Goal: Leave review/rating: Share an evaluation or opinion about a product, service, or content

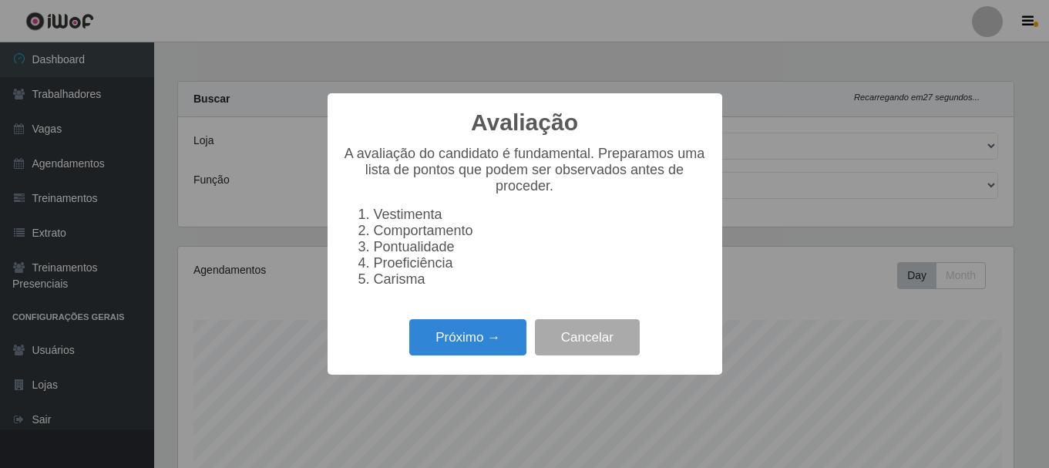
select select "399"
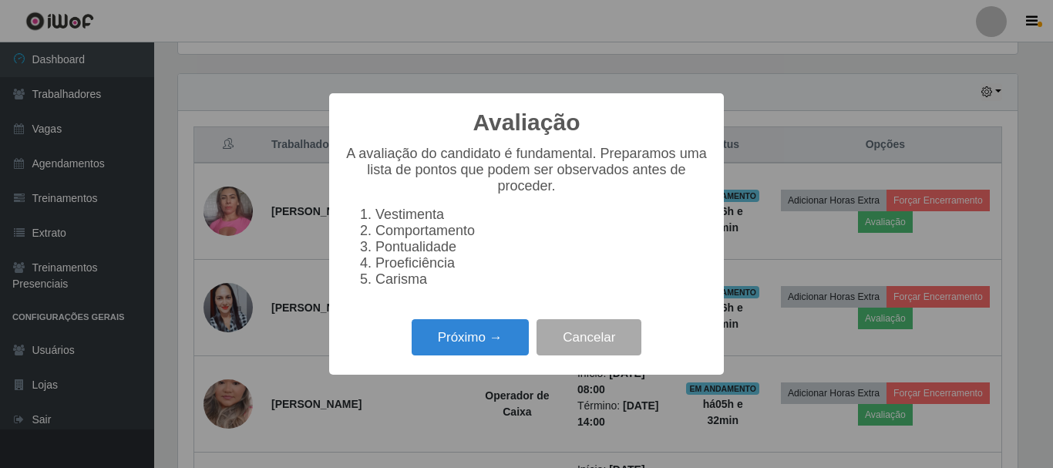
scroll to position [320, 839]
click at [458, 351] on button "Próximo →" at bounding box center [470, 337] width 117 height 36
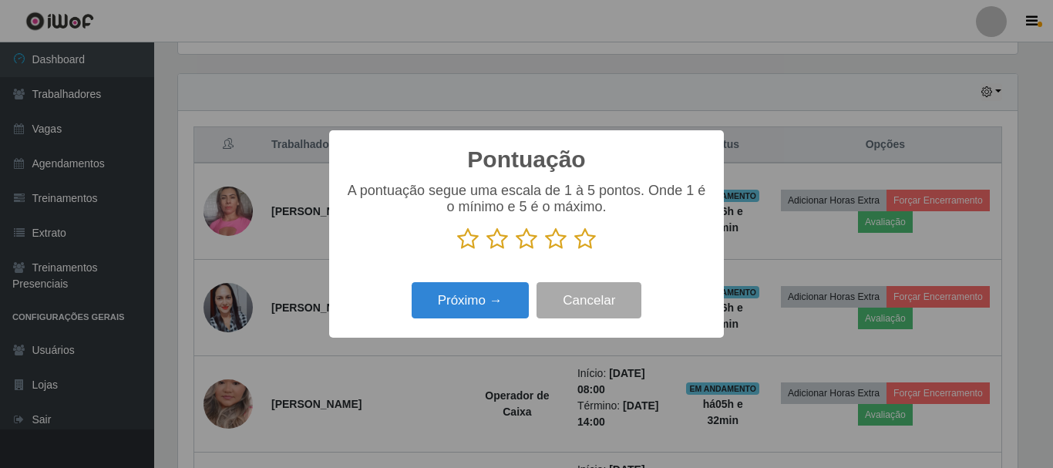
scroll to position [770364, 769845]
click at [583, 239] on icon at bounding box center [585, 238] width 22 height 23
click at [574, 250] on input "radio" at bounding box center [574, 250] width 0 height 0
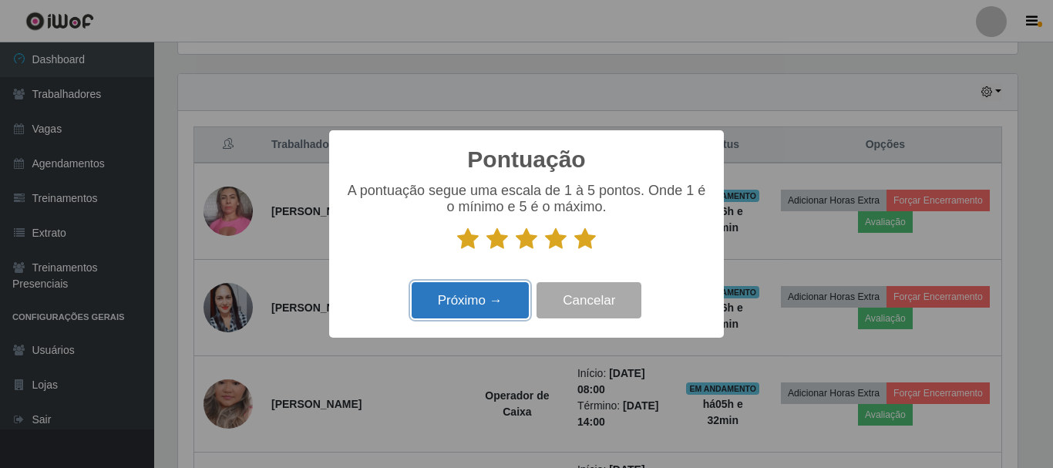
click at [472, 305] on button "Próximo →" at bounding box center [470, 300] width 117 height 36
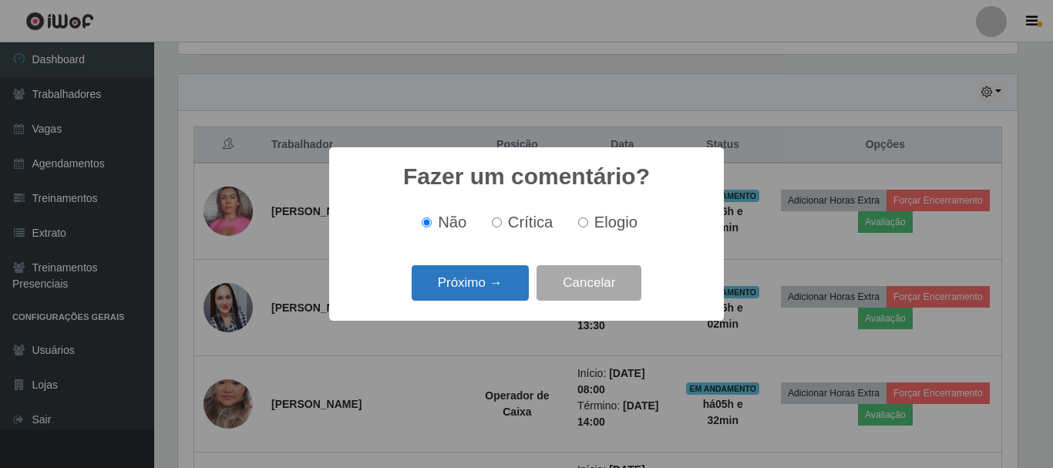
click at [478, 284] on button "Próximo →" at bounding box center [470, 283] width 117 height 36
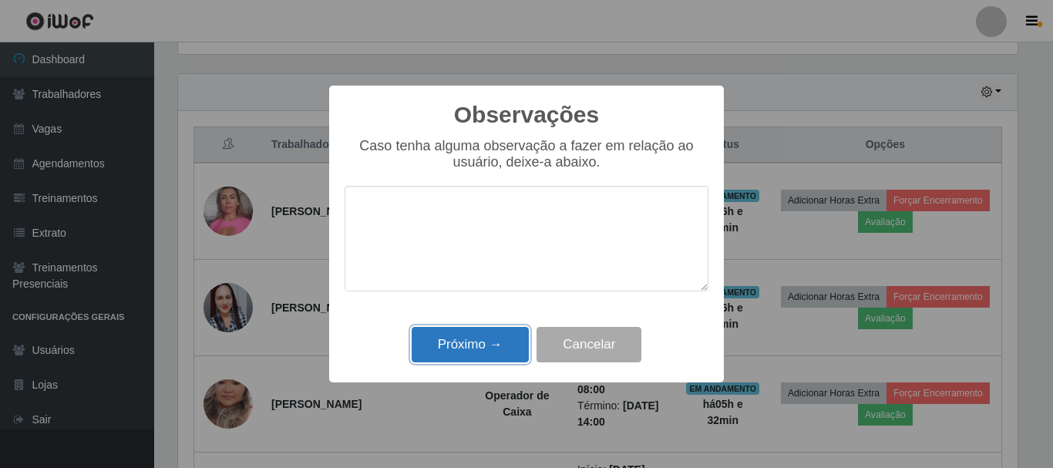
click at [496, 334] on button "Próximo →" at bounding box center [470, 345] width 117 height 36
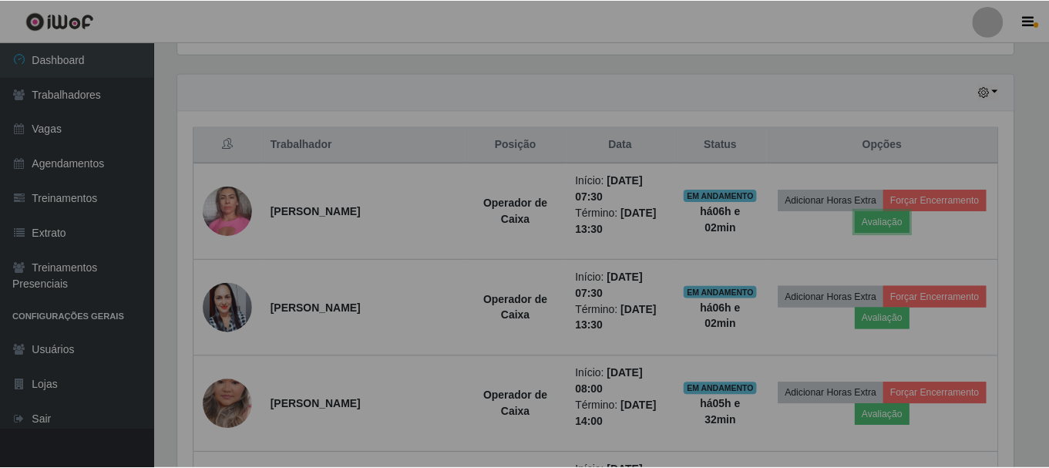
scroll to position [320, 847]
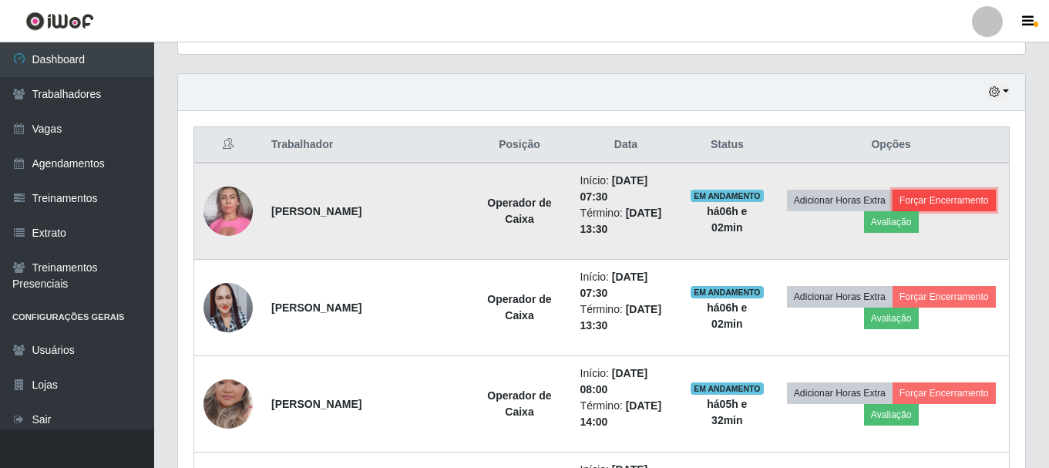
click at [938, 193] on button "Forçar Encerramento" at bounding box center [943, 201] width 103 height 22
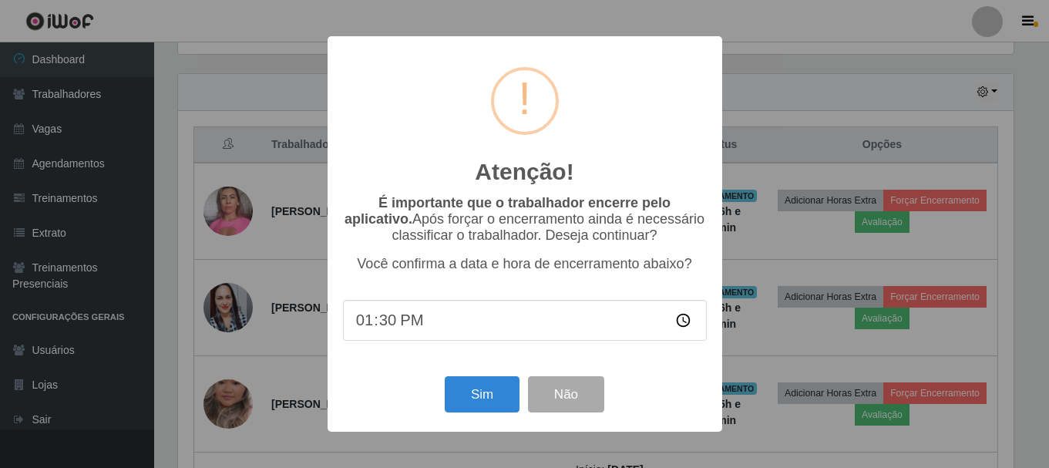
scroll to position [320, 839]
click at [463, 387] on button "Sim" at bounding box center [483, 394] width 75 height 36
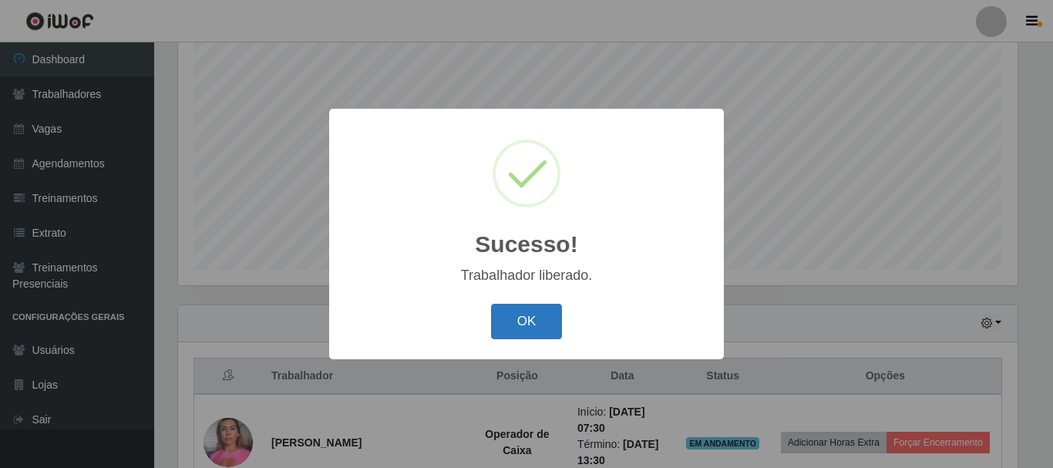
click at [524, 328] on button "OK" at bounding box center [527, 322] width 72 height 36
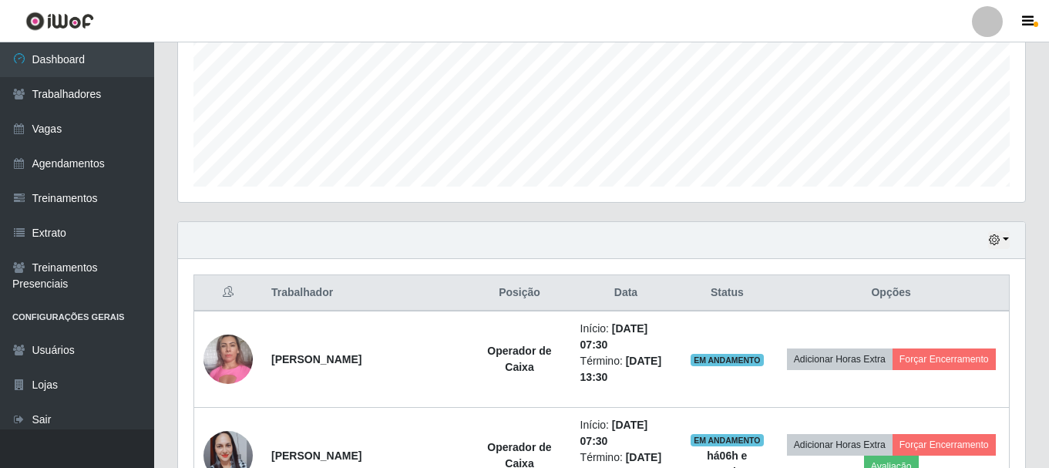
scroll to position [513, 0]
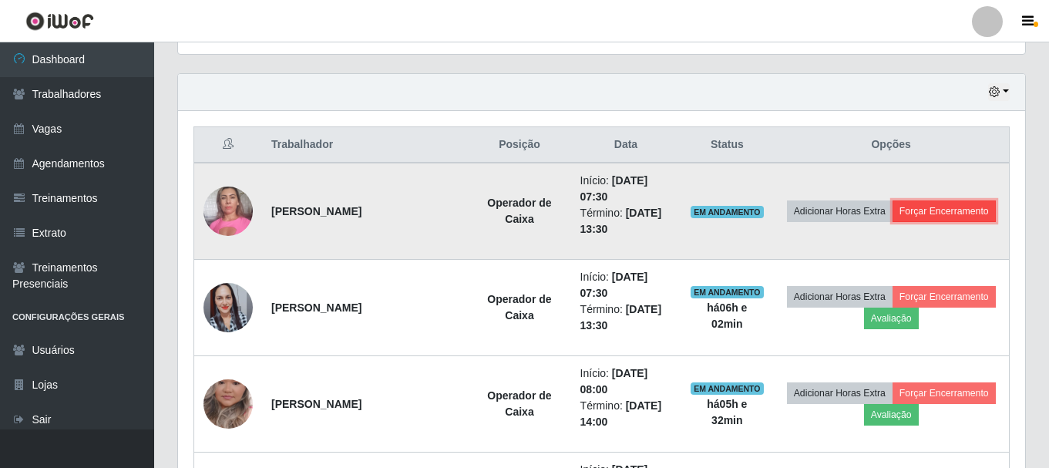
click at [960, 205] on button "Forçar Encerramento" at bounding box center [943, 211] width 103 height 22
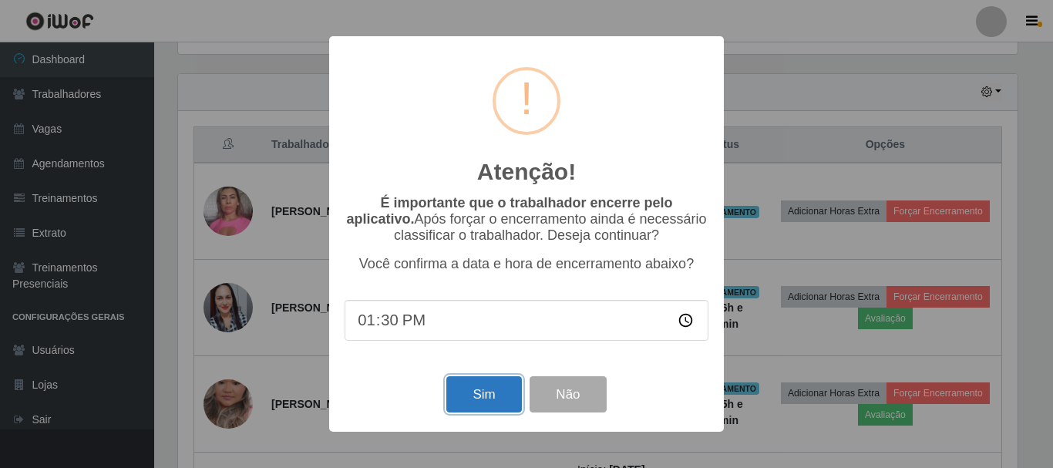
click at [480, 391] on button "Sim" at bounding box center [483, 394] width 75 height 36
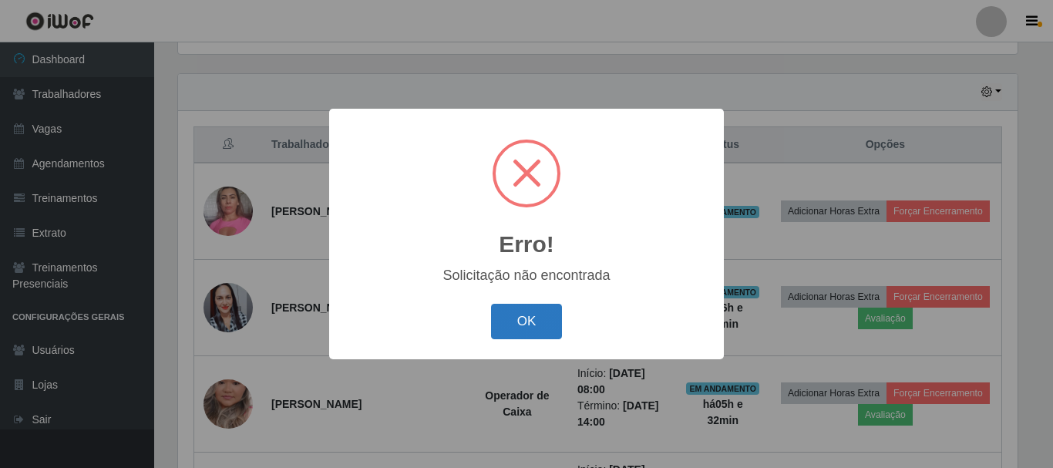
click at [533, 335] on button "OK" at bounding box center [527, 322] width 72 height 36
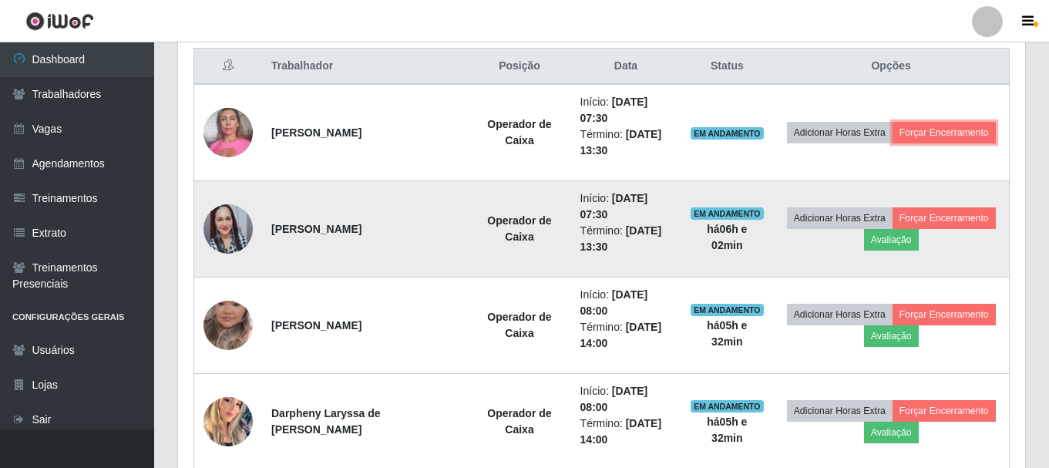
scroll to position [590, 0]
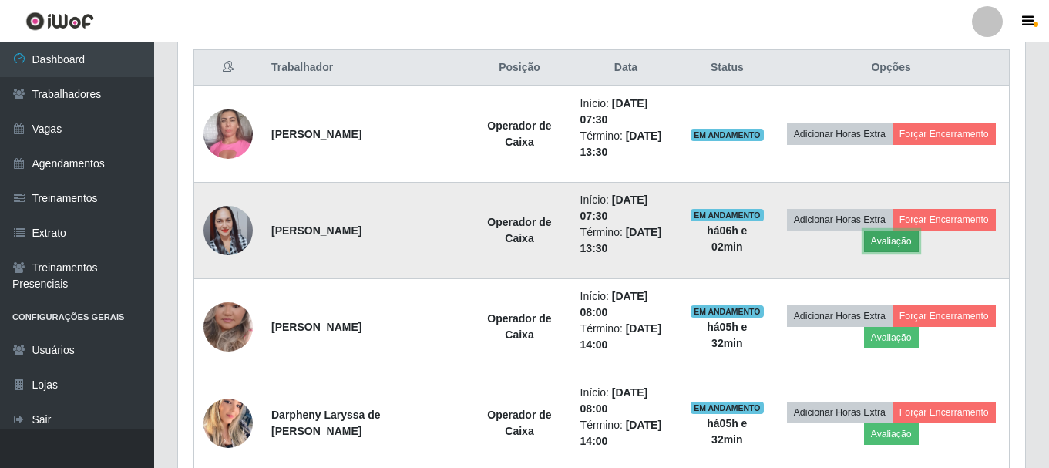
click at [883, 238] on button "Avaliação" at bounding box center [891, 241] width 55 height 22
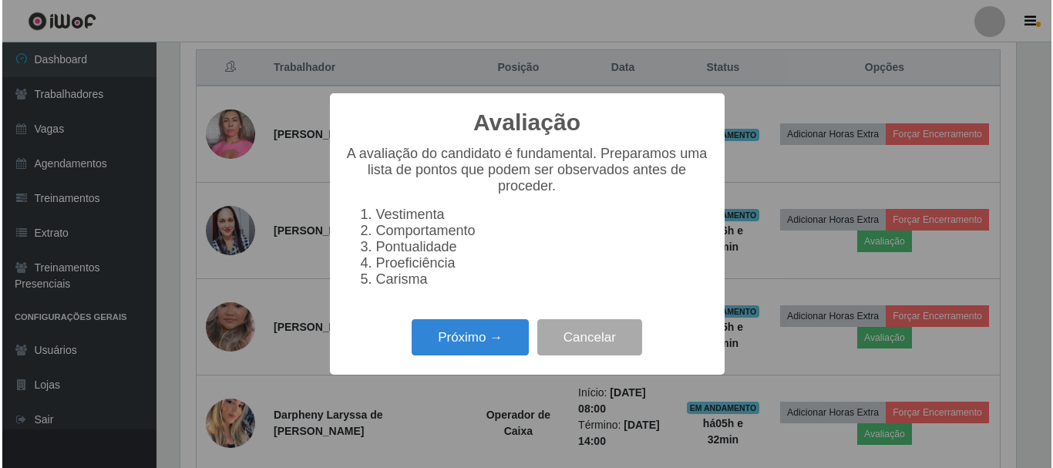
scroll to position [320, 839]
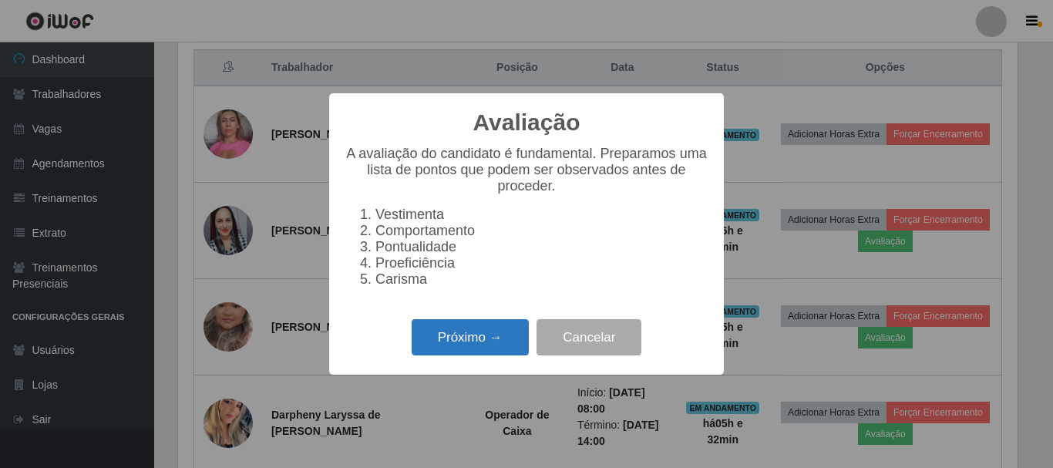
click at [492, 353] on button "Próximo →" at bounding box center [470, 337] width 117 height 36
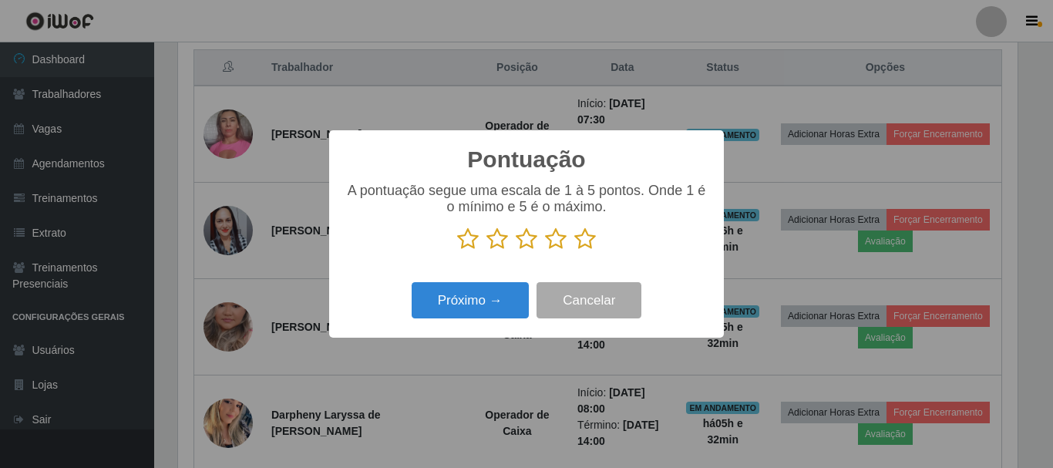
scroll to position [770364, 769845]
click at [560, 242] on icon at bounding box center [556, 238] width 22 height 23
click at [545, 250] on input "radio" at bounding box center [545, 250] width 0 height 0
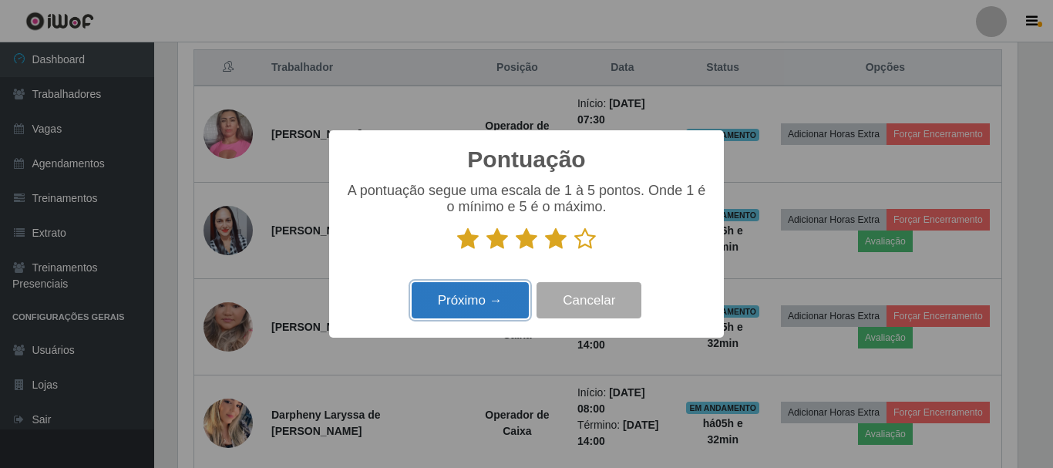
click at [474, 305] on button "Próximo →" at bounding box center [470, 300] width 117 height 36
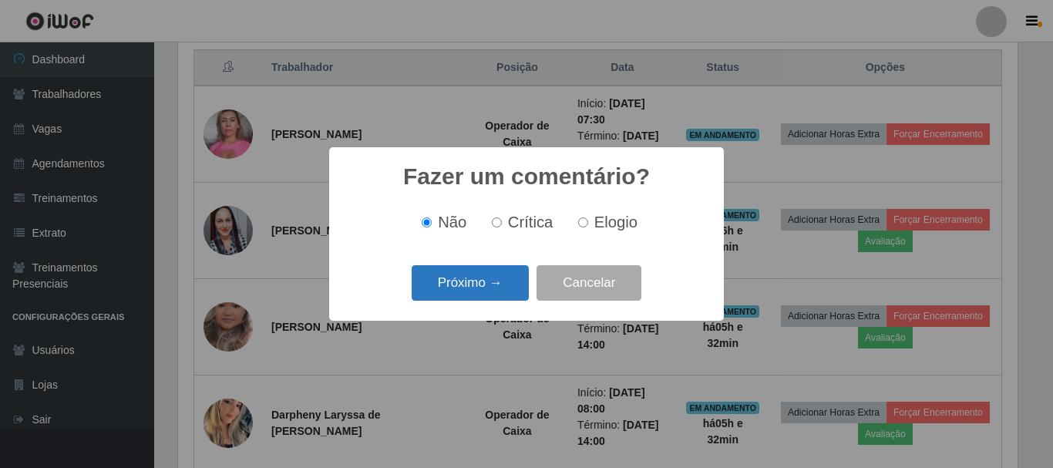
click at [486, 285] on button "Próximo →" at bounding box center [470, 283] width 117 height 36
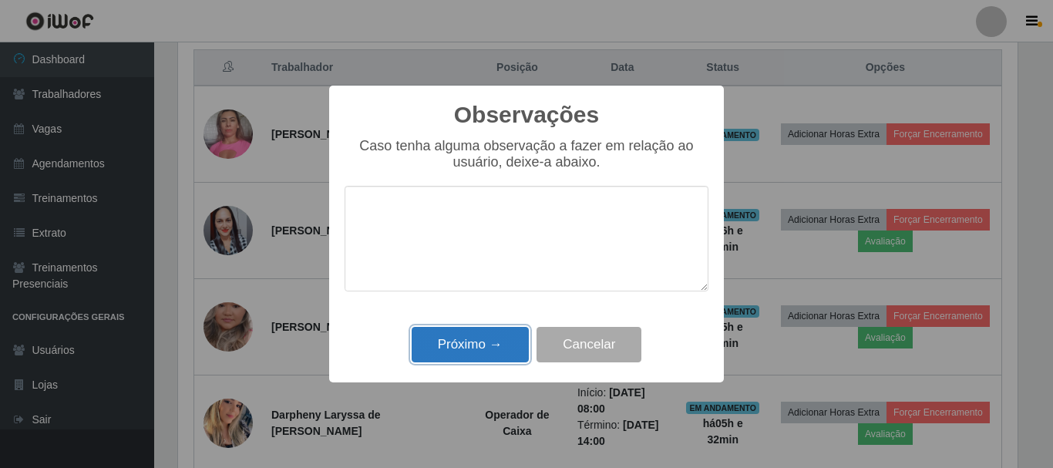
click at [477, 340] on button "Próximo →" at bounding box center [470, 345] width 117 height 36
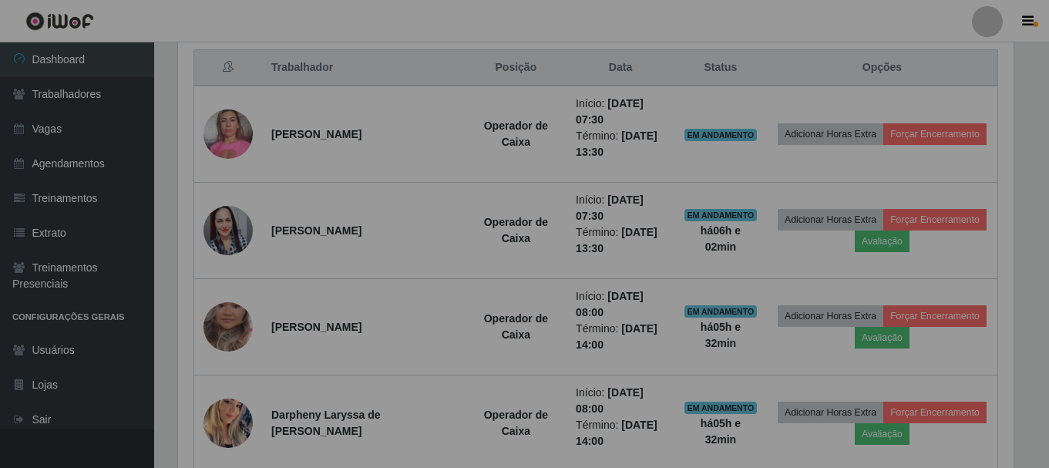
scroll to position [0, 0]
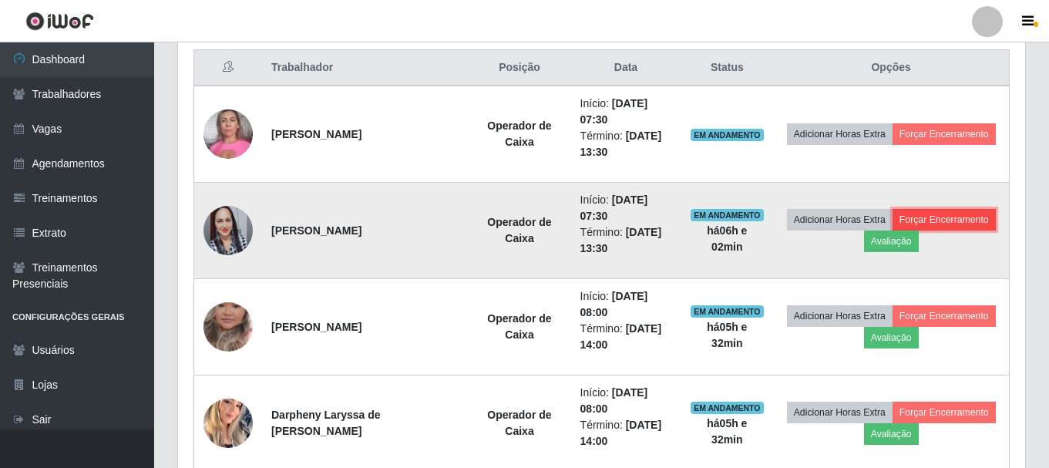
click at [925, 215] on button "Forçar Encerramento" at bounding box center [943, 220] width 103 height 22
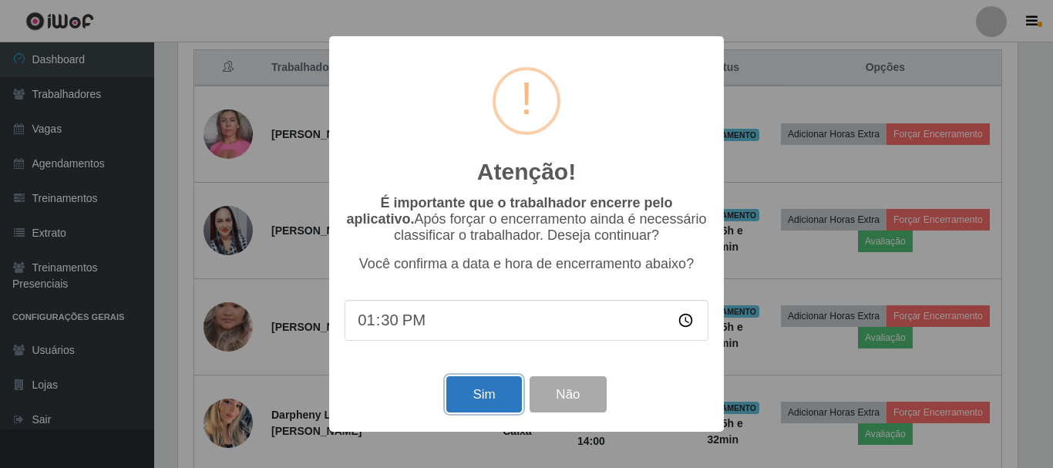
click at [504, 396] on button "Sim" at bounding box center [483, 394] width 75 height 36
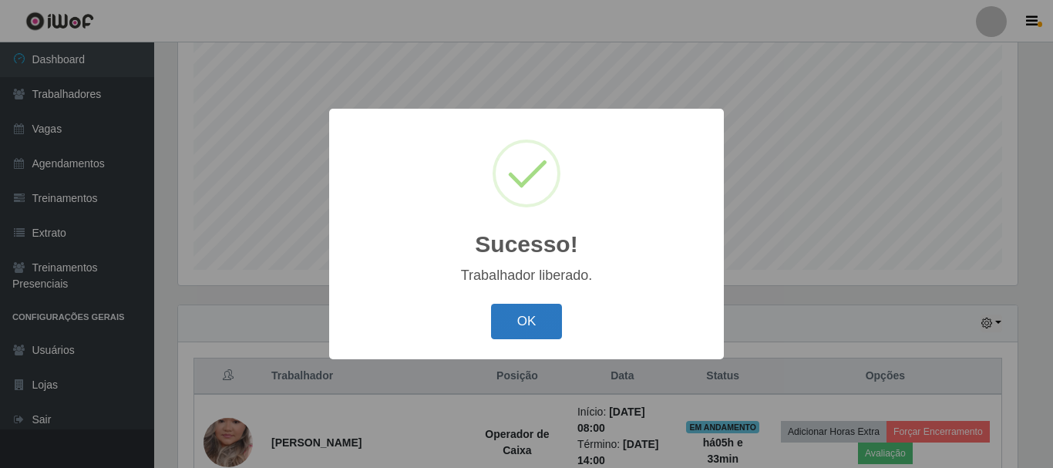
click at [544, 307] on button "OK" at bounding box center [527, 322] width 72 height 36
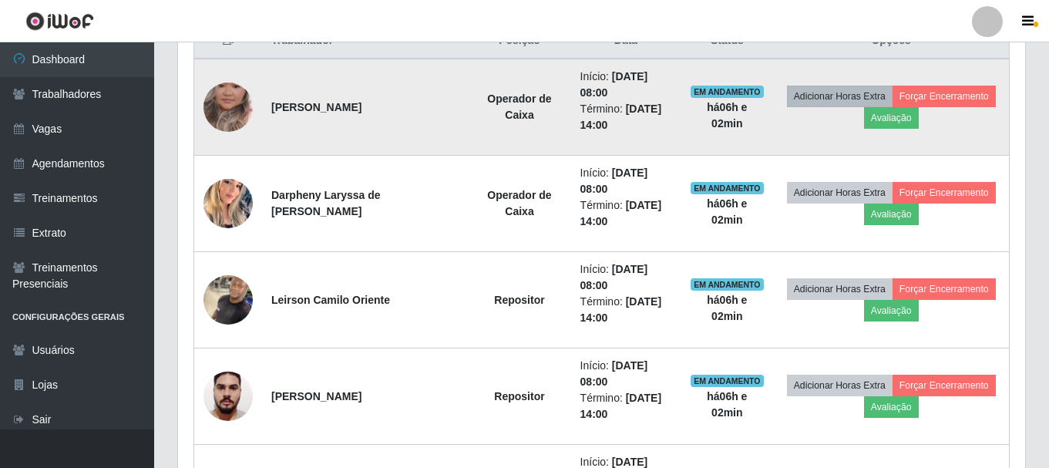
scroll to position [590, 0]
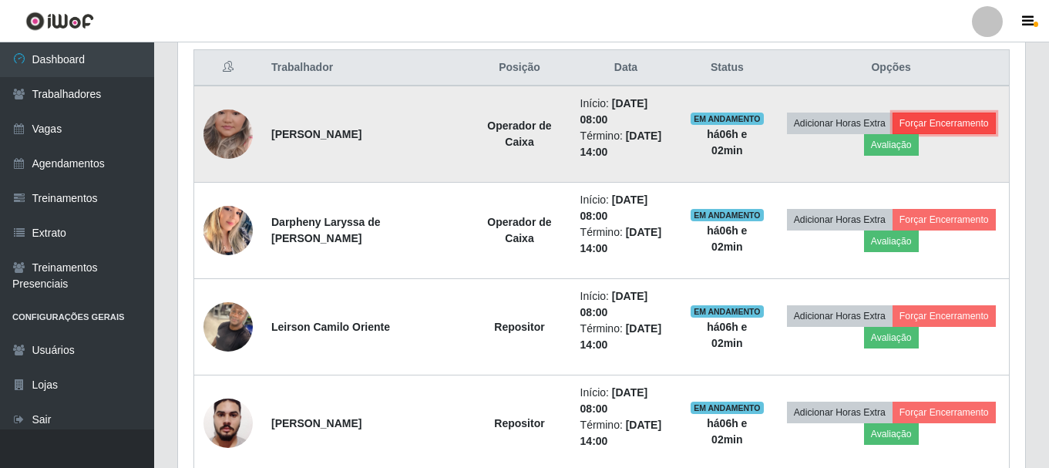
click at [936, 125] on button "Forçar Encerramento" at bounding box center [943, 124] width 103 height 22
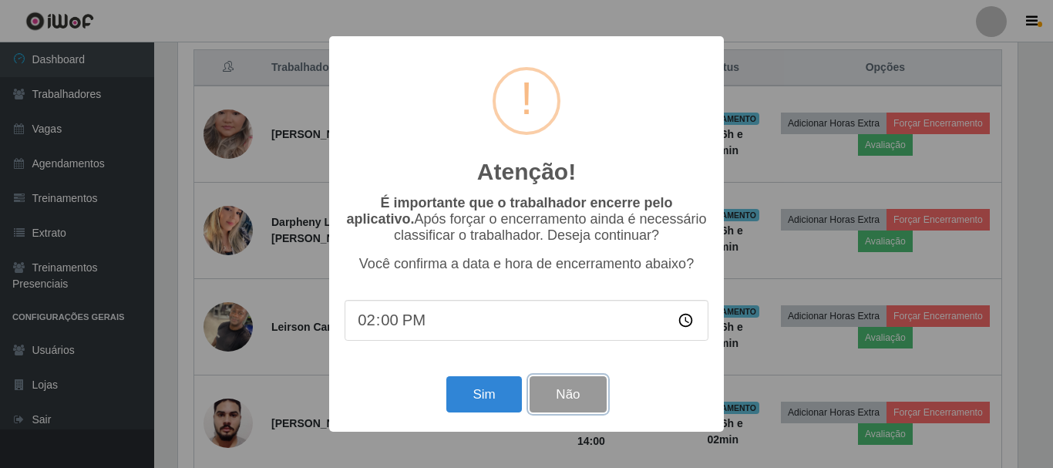
click at [580, 398] on button "Não" at bounding box center [567, 394] width 76 height 36
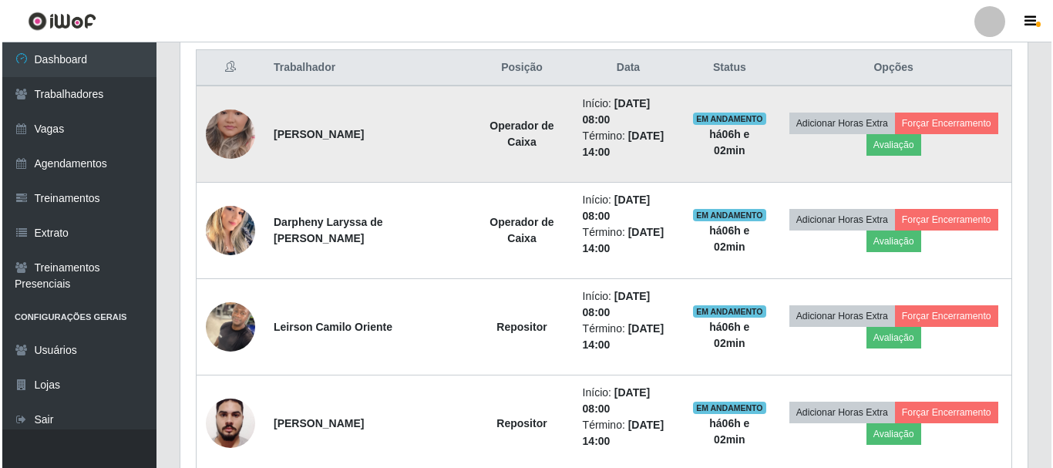
scroll to position [320, 847]
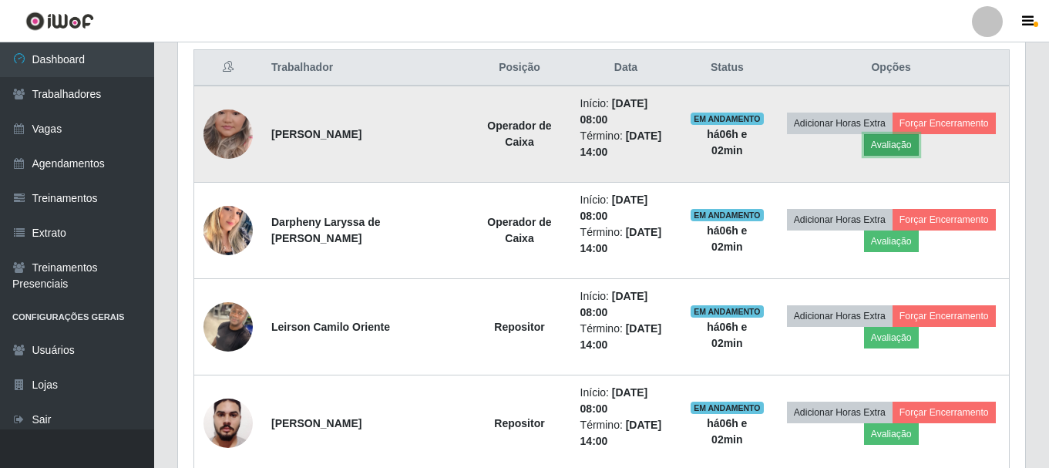
click at [883, 148] on button "Avaliação" at bounding box center [891, 145] width 55 height 22
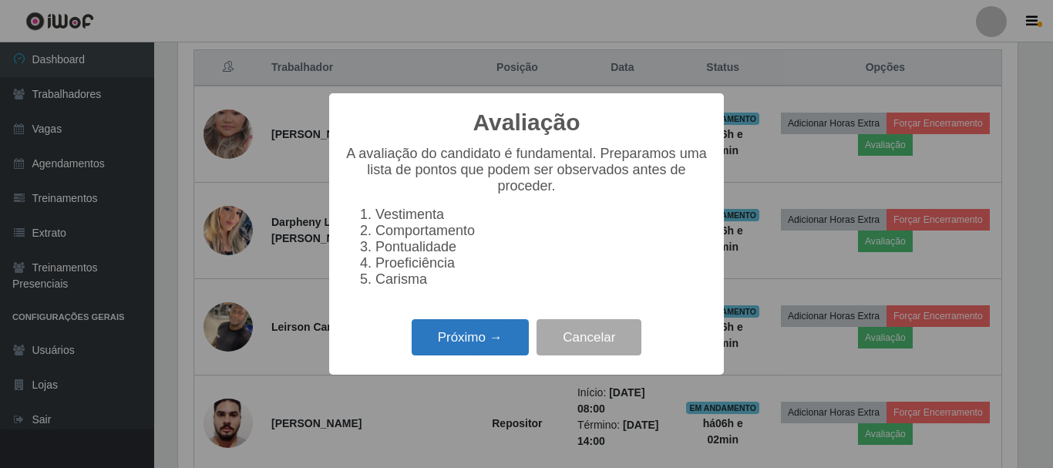
click at [442, 336] on button "Próximo →" at bounding box center [470, 337] width 117 height 36
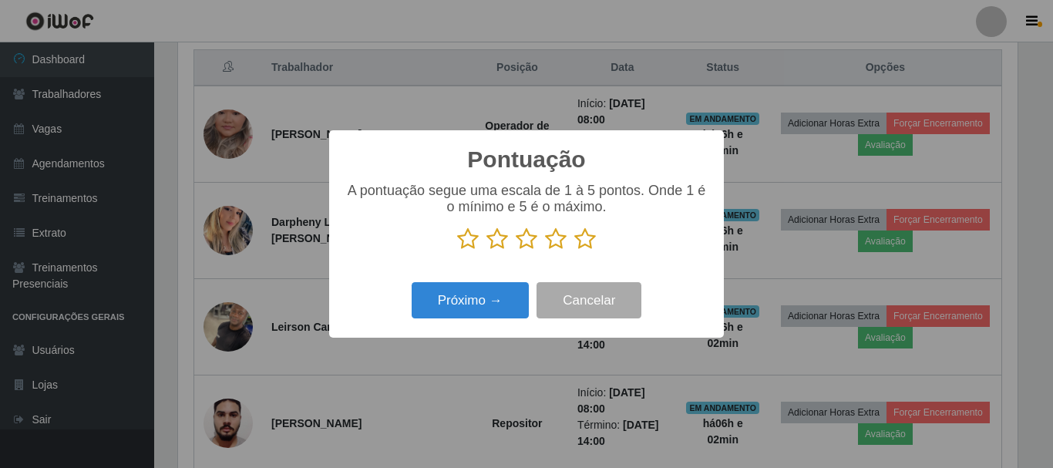
scroll to position [770364, 769845]
click at [581, 241] on icon at bounding box center [585, 238] width 22 height 23
click at [574, 250] on input "radio" at bounding box center [574, 250] width 0 height 0
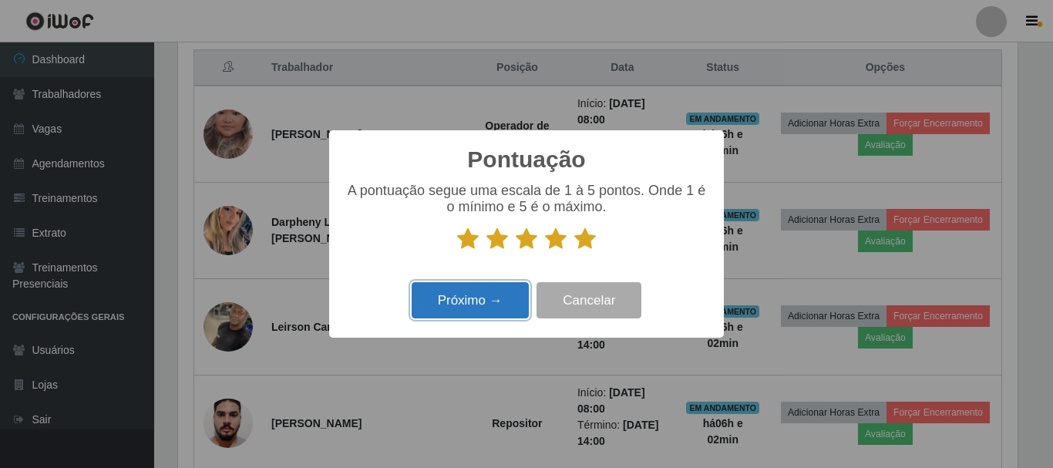
click at [507, 289] on button "Próximo →" at bounding box center [470, 300] width 117 height 36
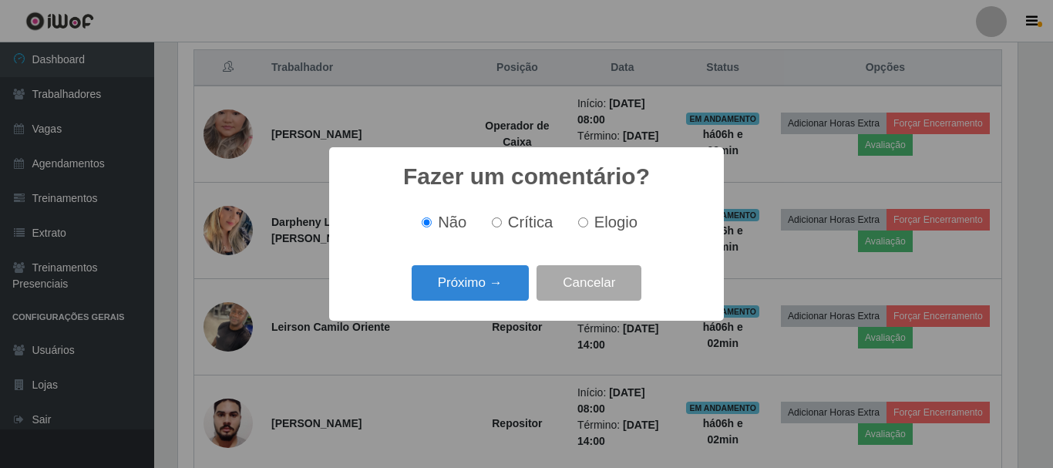
click at [506, 289] on button "Próximo →" at bounding box center [470, 283] width 117 height 36
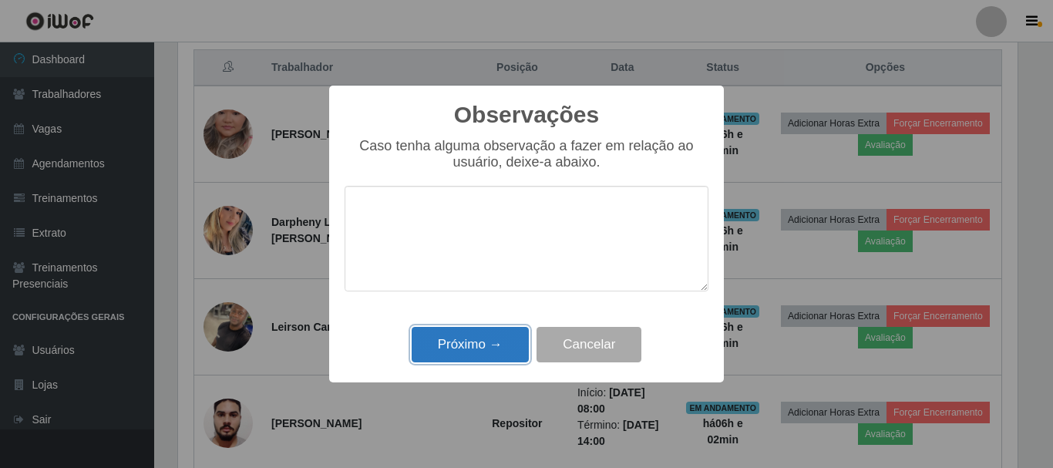
click at [494, 341] on button "Próximo →" at bounding box center [470, 345] width 117 height 36
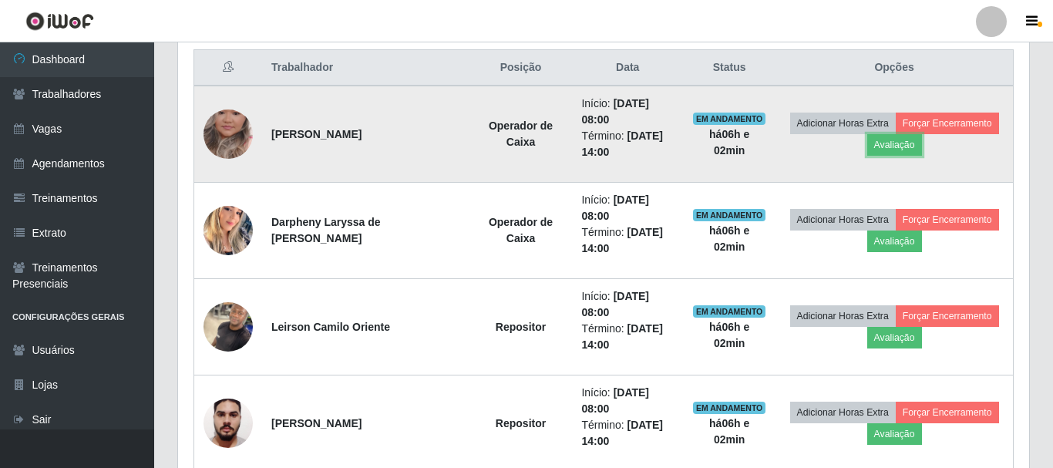
scroll to position [320, 847]
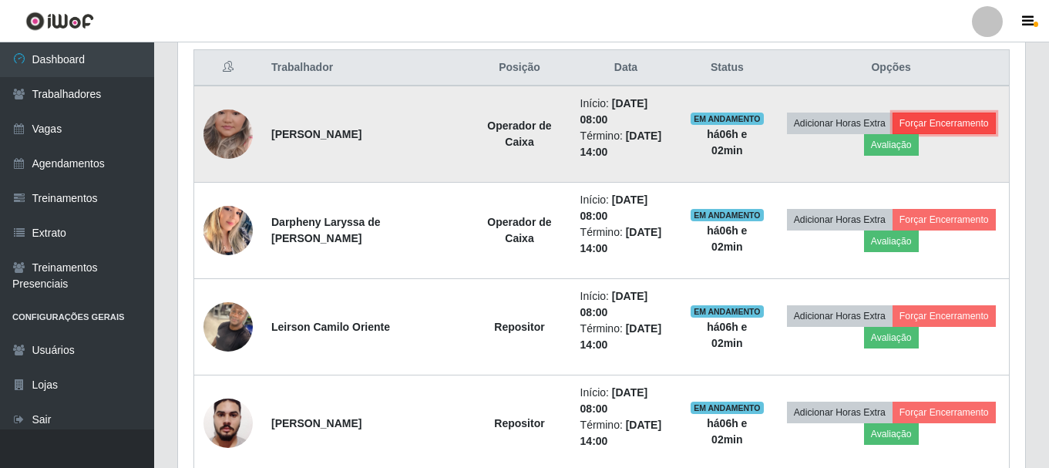
click at [960, 120] on button "Forçar Encerramento" at bounding box center [943, 124] width 103 height 22
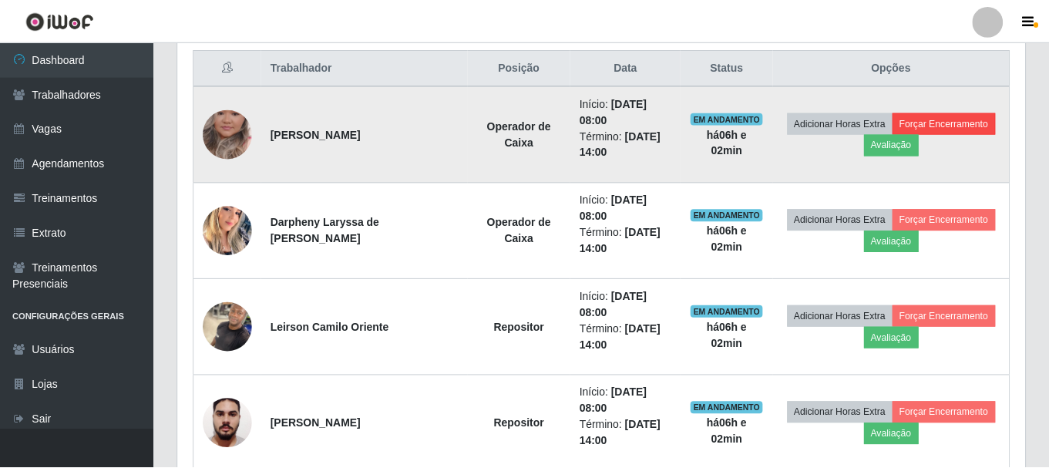
scroll to position [320, 839]
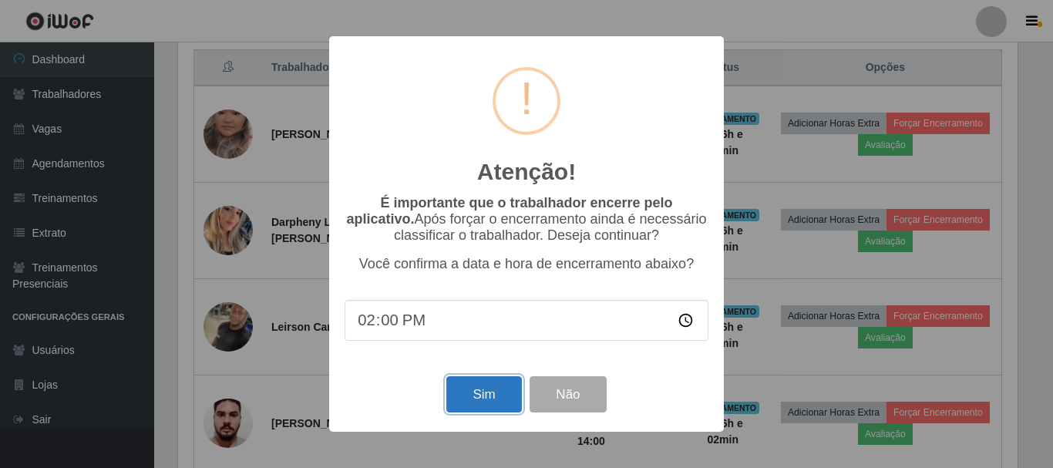
click at [502, 381] on button "Sim" at bounding box center [483, 394] width 75 height 36
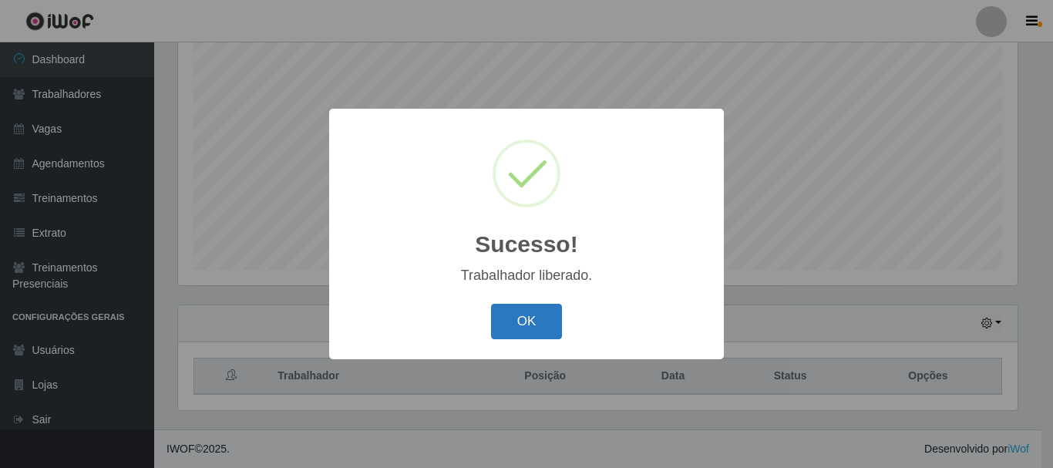
click at [548, 320] on button "OK" at bounding box center [527, 322] width 72 height 36
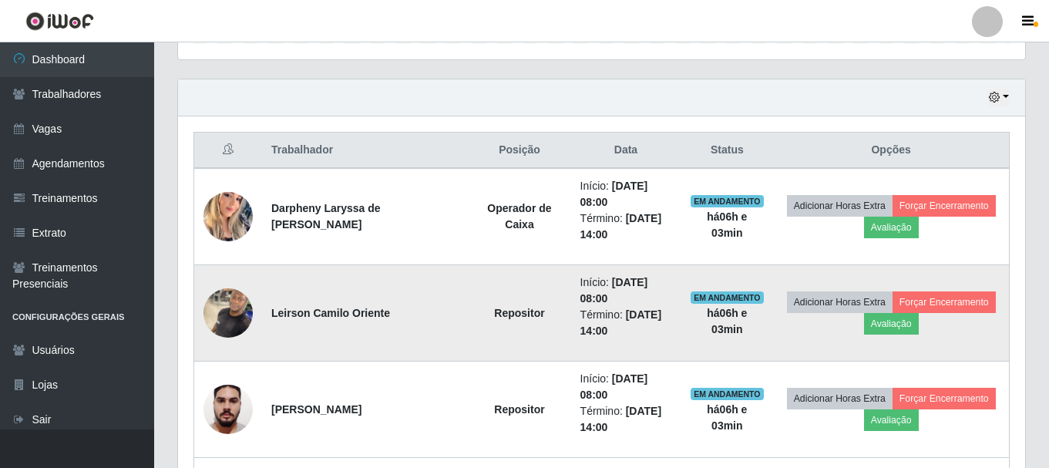
scroll to position [590, 0]
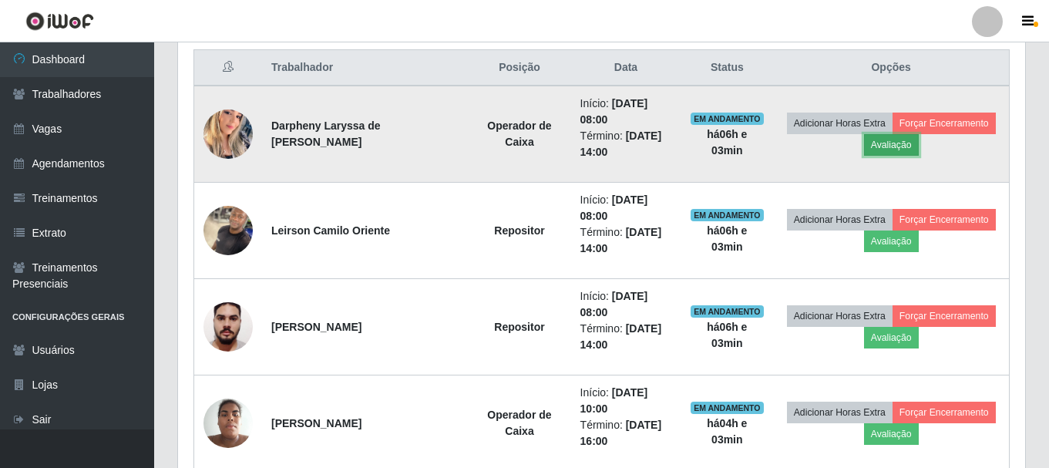
click at [888, 144] on button "Avaliação" at bounding box center [891, 145] width 55 height 22
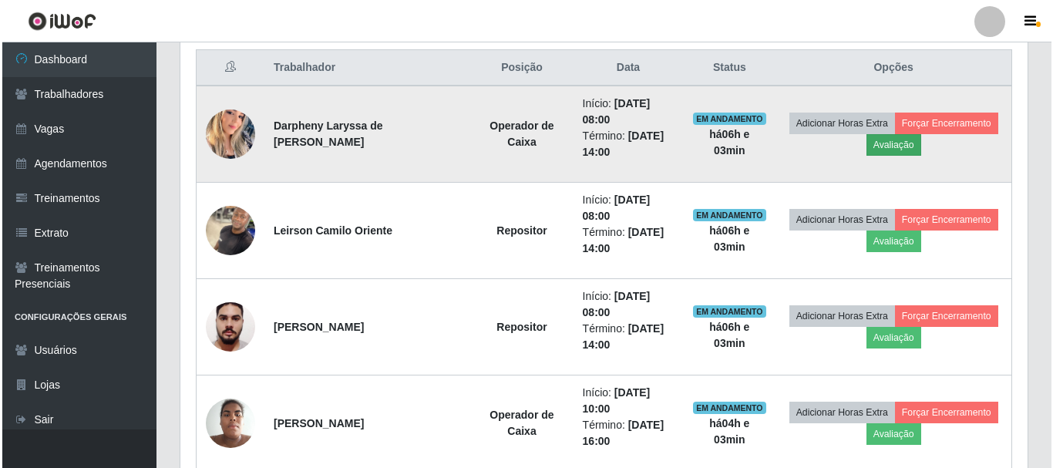
scroll to position [320, 839]
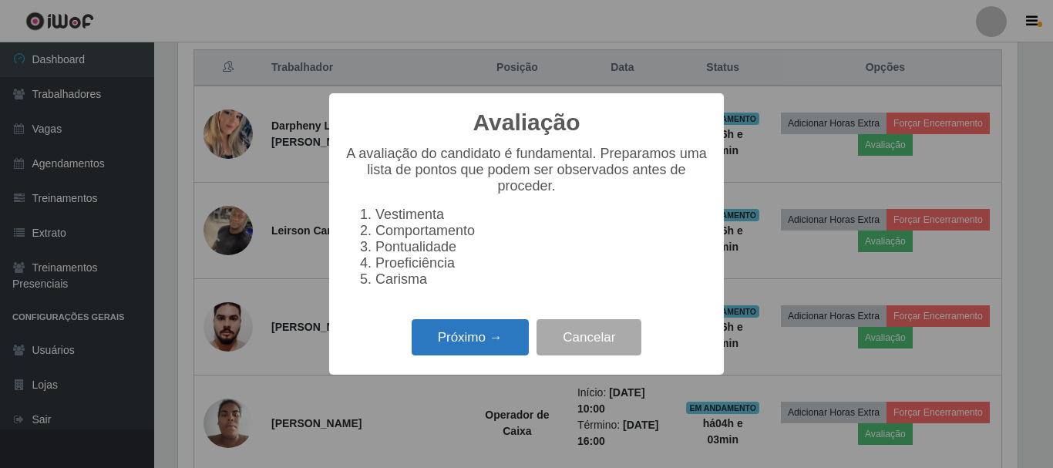
click at [456, 346] on button "Próximo →" at bounding box center [470, 337] width 117 height 36
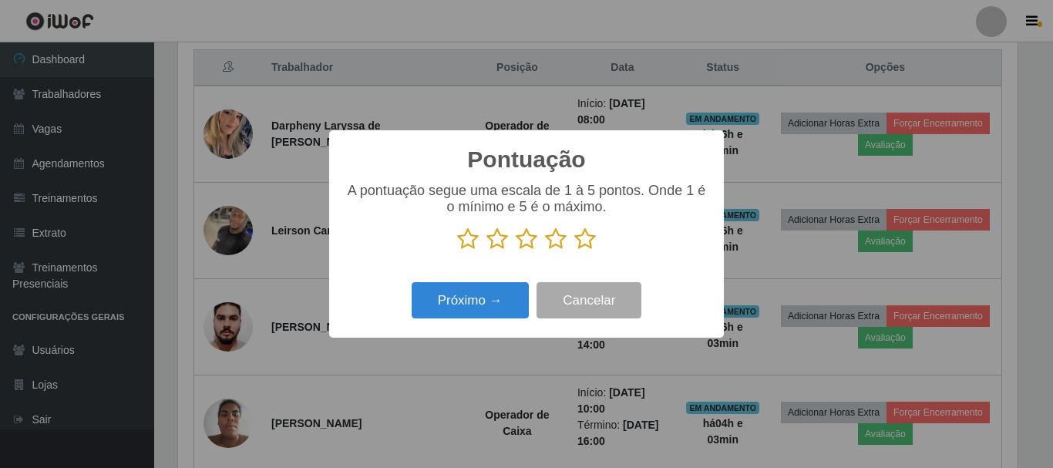
scroll to position [770364, 769845]
click at [585, 242] on icon at bounding box center [585, 238] width 22 height 23
click at [574, 250] on input "radio" at bounding box center [574, 250] width 0 height 0
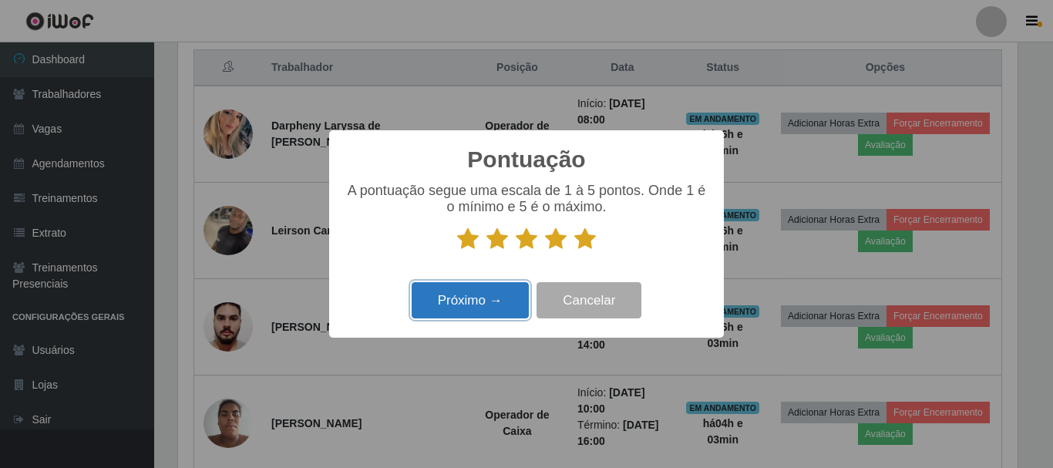
click at [501, 292] on button "Próximo →" at bounding box center [470, 300] width 117 height 36
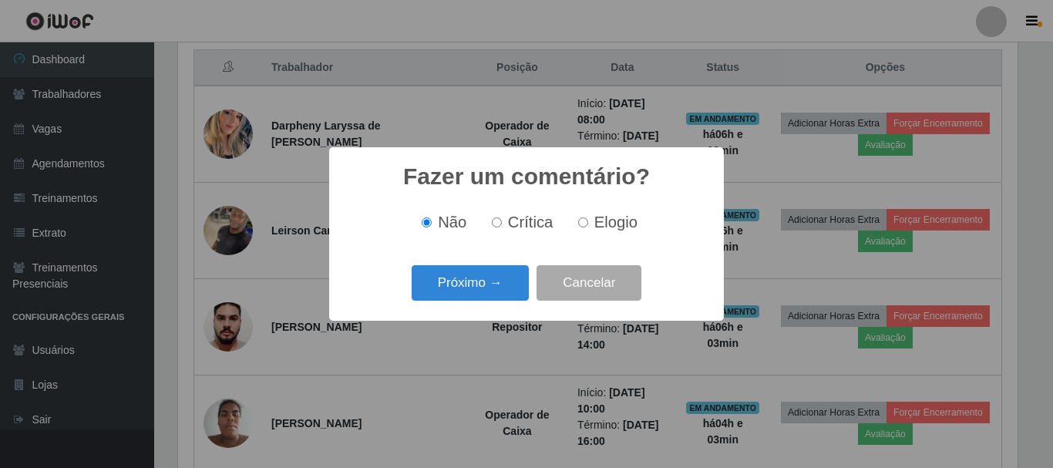
click at [501, 292] on button "Próximo →" at bounding box center [470, 283] width 117 height 36
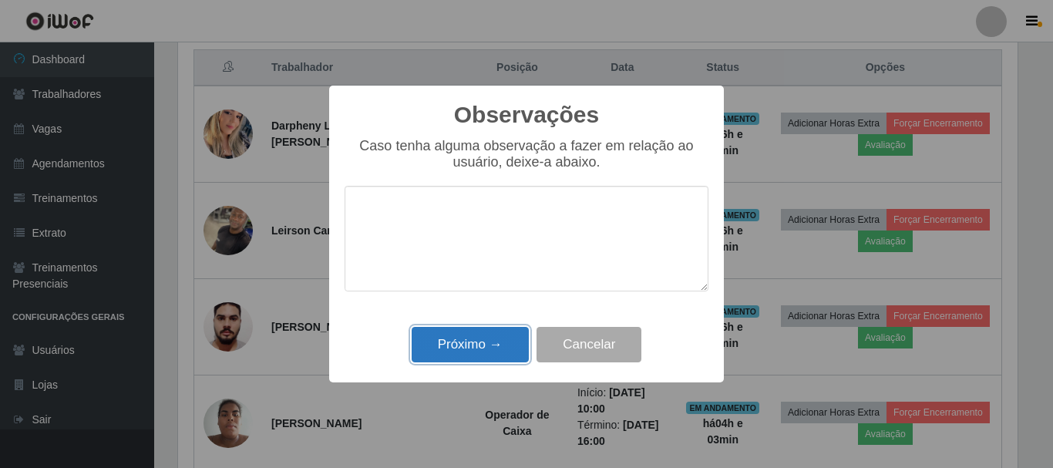
click at [500, 339] on button "Próximo →" at bounding box center [470, 345] width 117 height 36
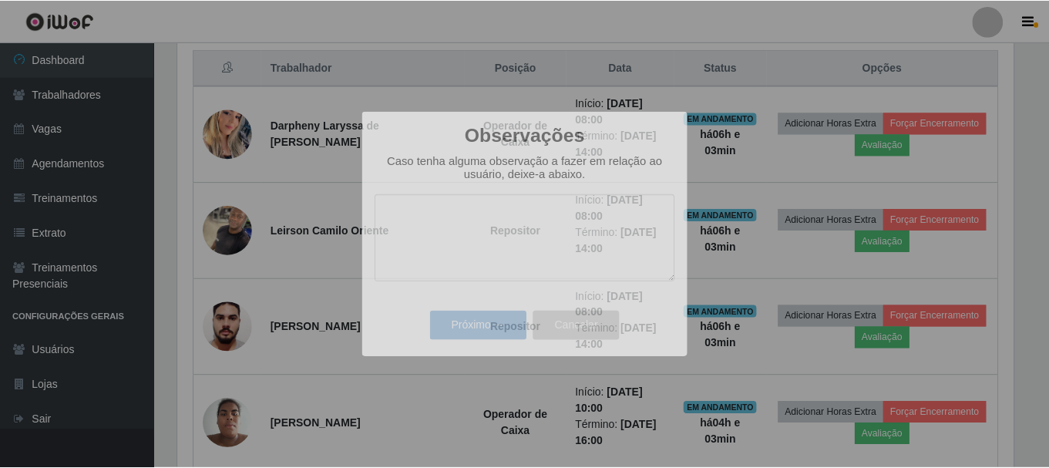
scroll to position [320, 847]
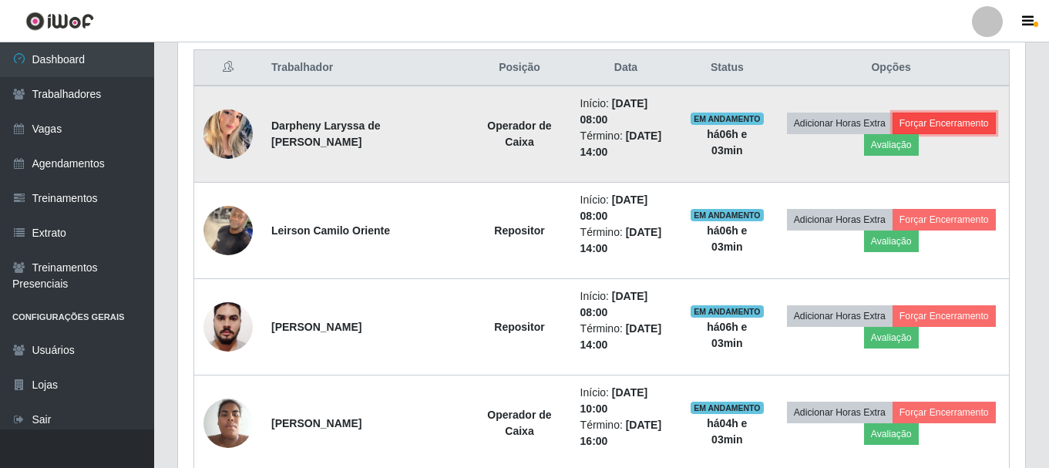
click at [956, 123] on button "Forçar Encerramento" at bounding box center [943, 124] width 103 height 22
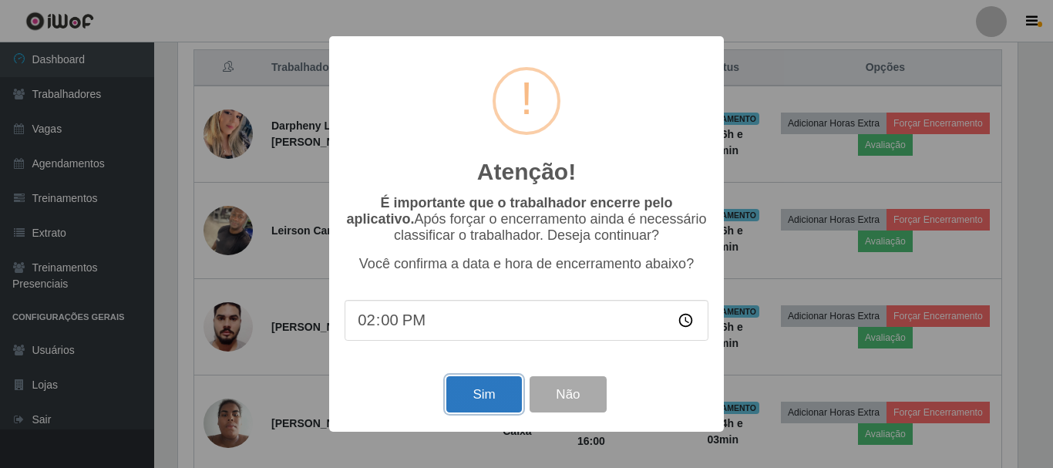
click at [489, 391] on button "Sim" at bounding box center [483, 394] width 75 height 36
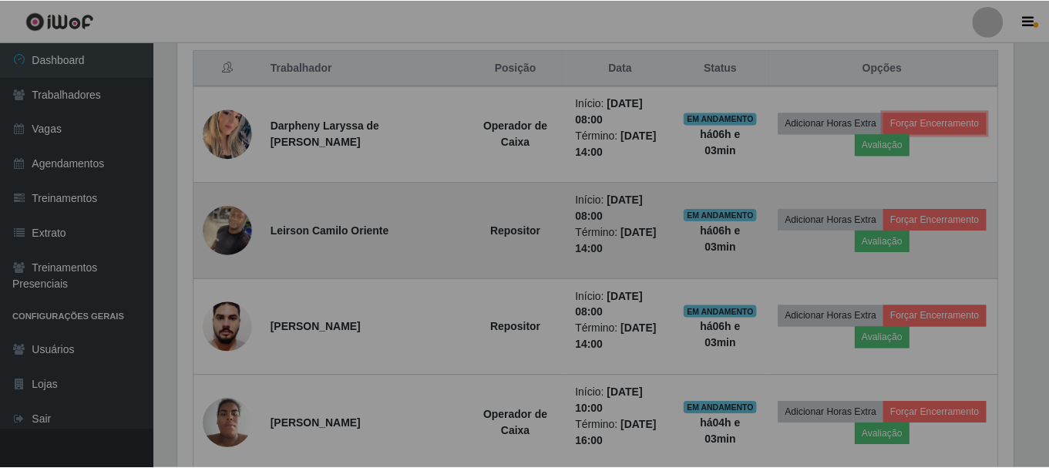
scroll to position [770364, 769837]
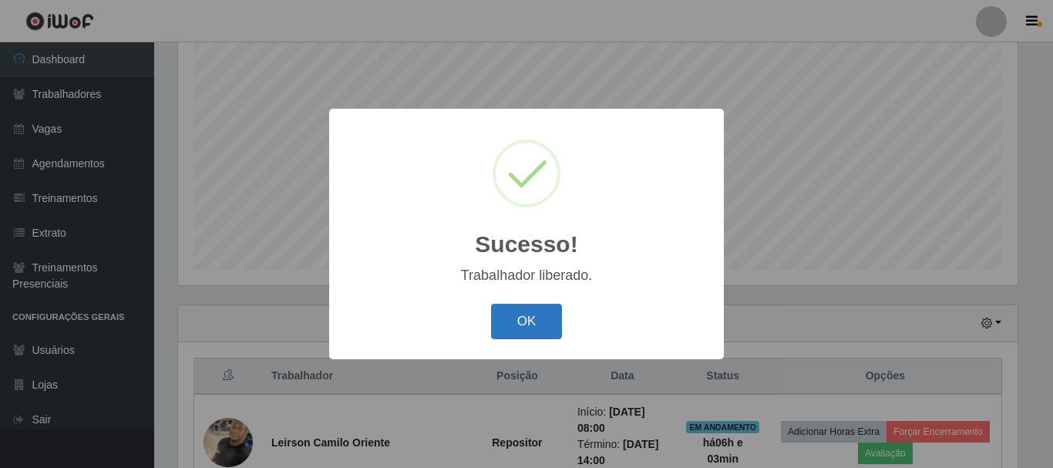
click at [523, 315] on button "OK" at bounding box center [527, 322] width 72 height 36
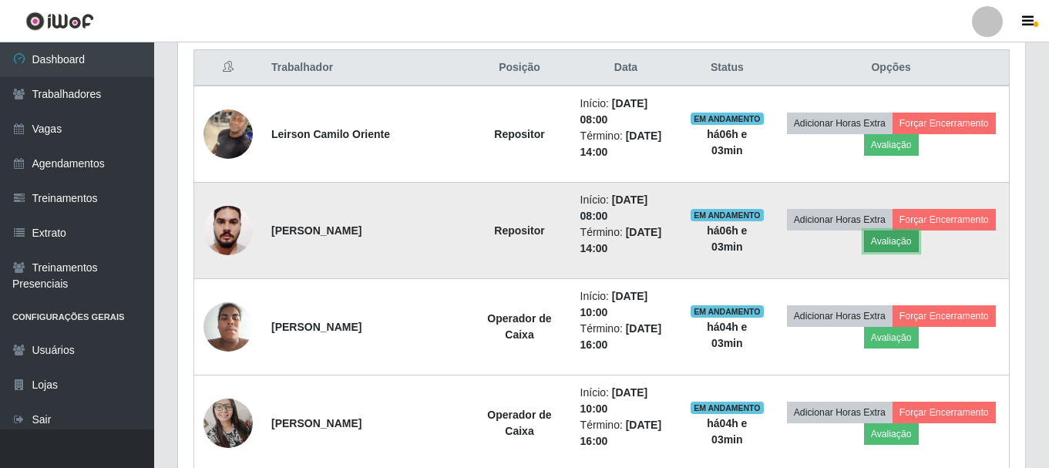
click at [888, 237] on button "Avaliação" at bounding box center [891, 241] width 55 height 22
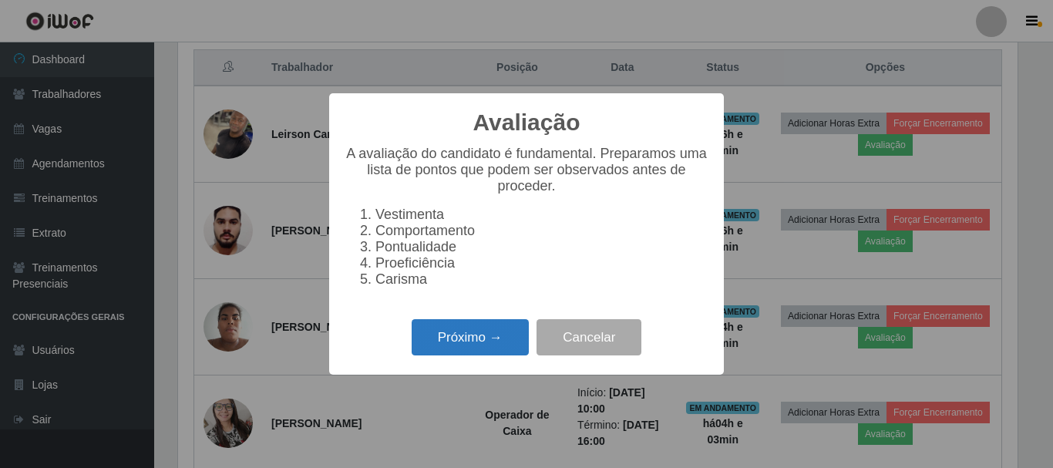
click at [462, 355] on button "Próximo →" at bounding box center [470, 337] width 117 height 36
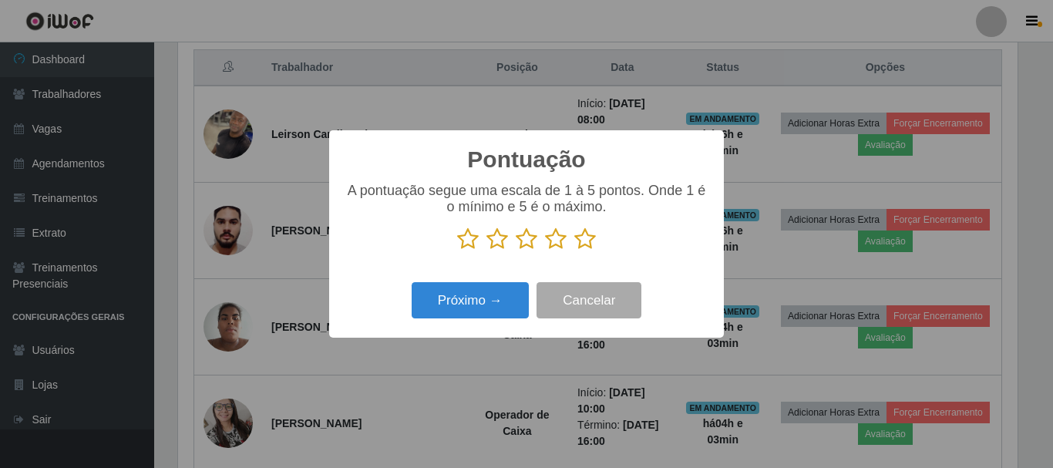
click at [576, 246] on icon at bounding box center [585, 238] width 22 height 23
click at [574, 250] on input "radio" at bounding box center [574, 250] width 0 height 0
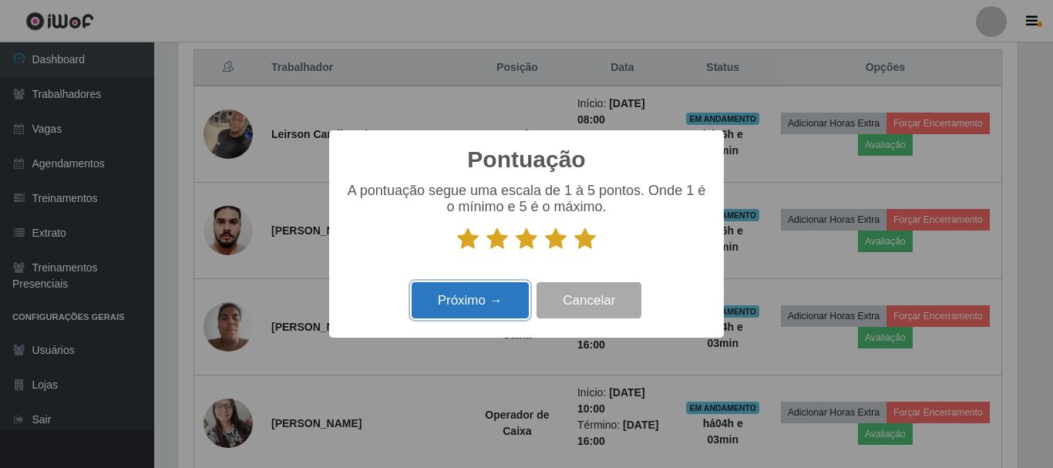
click at [518, 309] on button "Próximo →" at bounding box center [470, 300] width 117 height 36
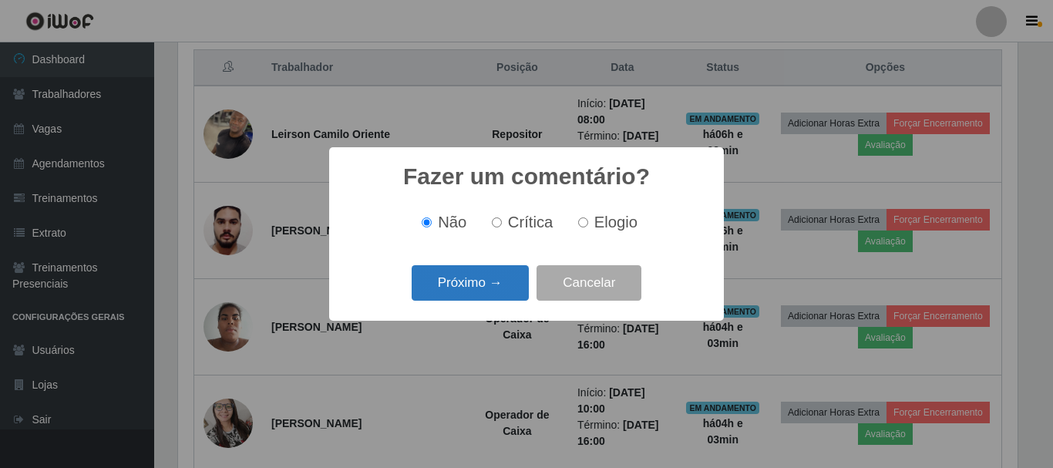
click at [510, 288] on button "Próximo →" at bounding box center [470, 283] width 117 height 36
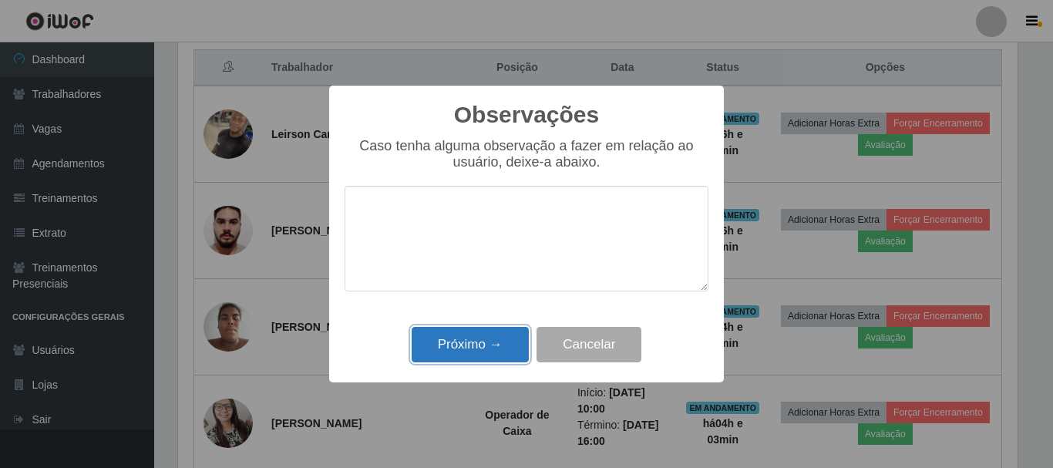
click at [502, 337] on button "Próximo →" at bounding box center [470, 345] width 117 height 36
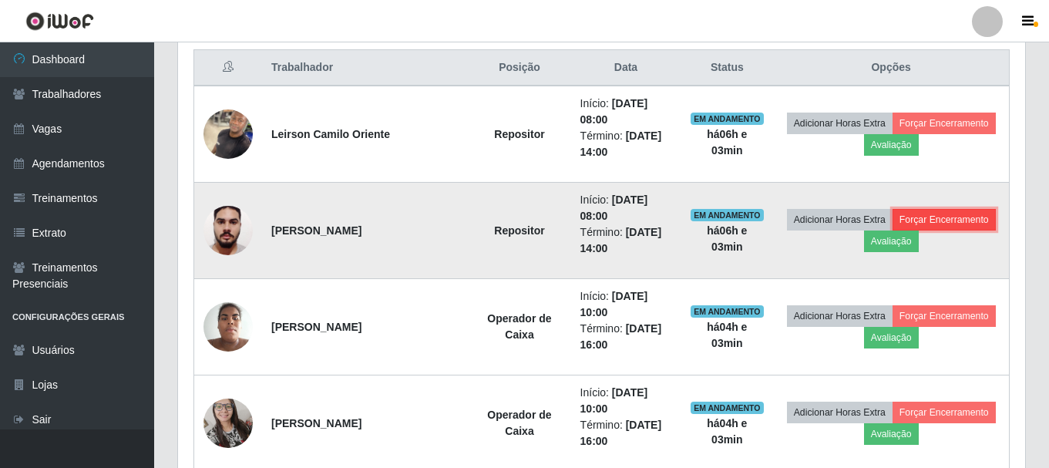
click at [933, 219] on button "Forçar Encerramento" at bounding box center [943, 220] width 103 height 22
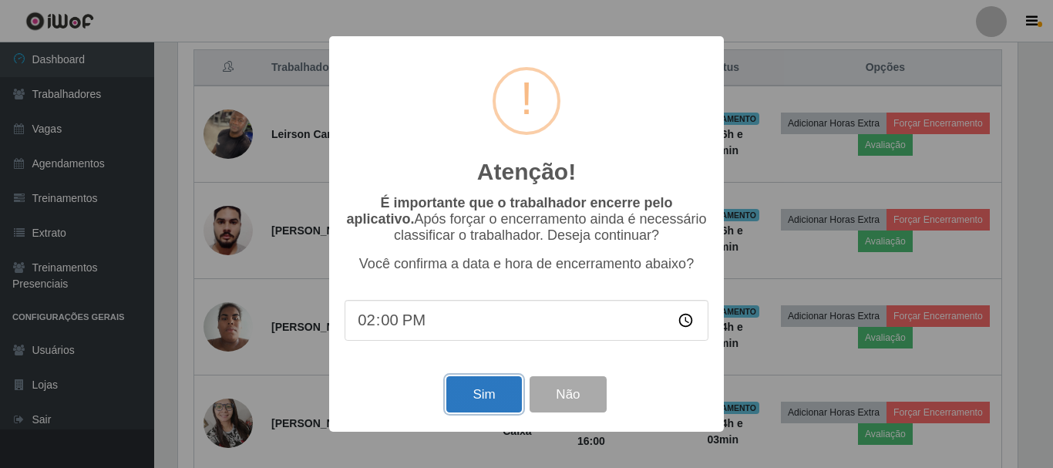
click at [488, 396] on button "Sim" at bounding box center [483, 394] width 75 height 36
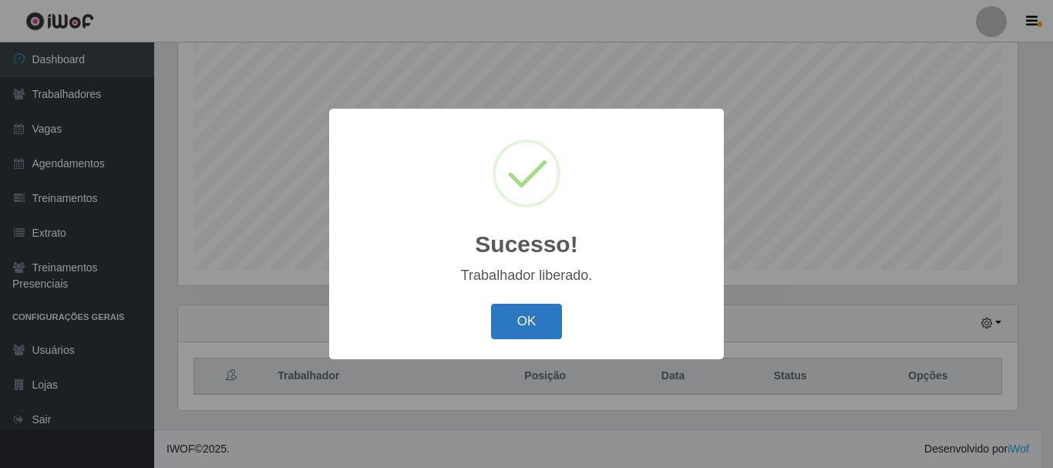
click at [497, 321] on button "OK" at bounding box center [527, 322] width 72 height 36
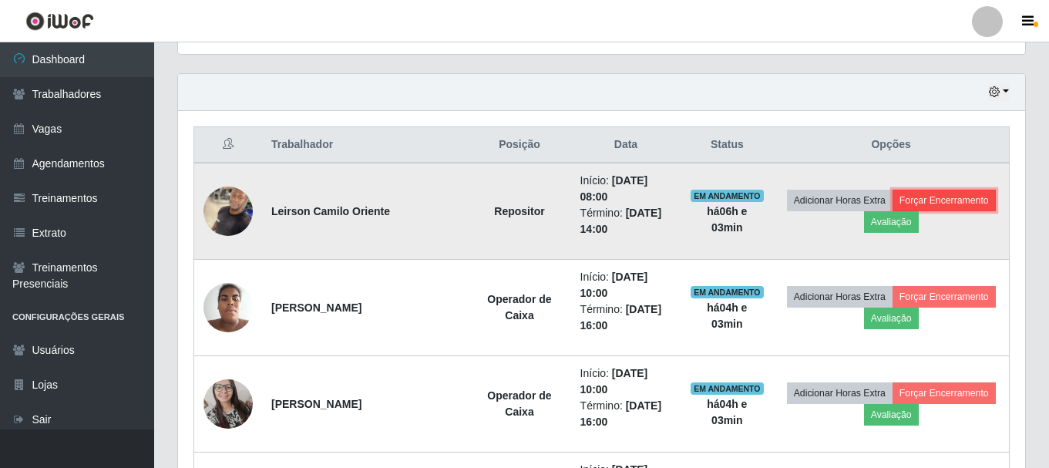
click at [960, 205] on button "Forçar Encerramento" at bounding box center [943, 201] width 103 height 22
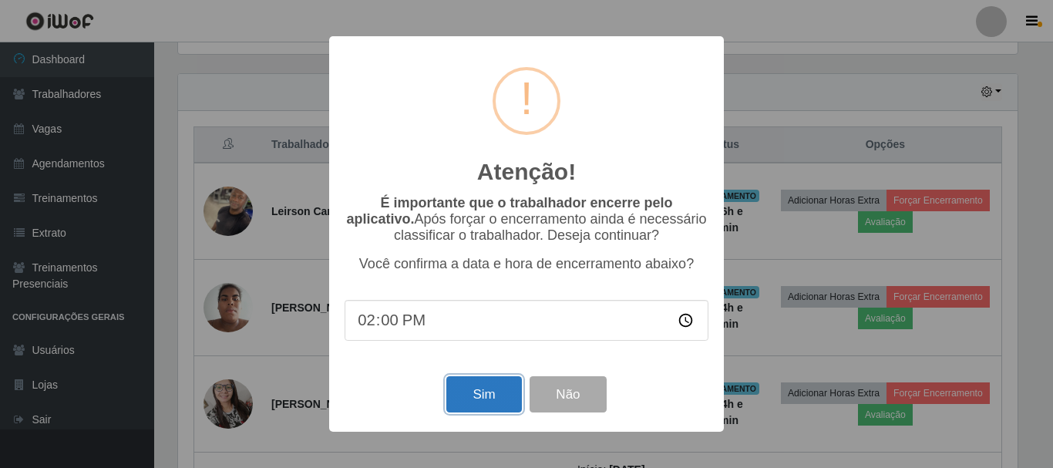
click at [479, 411] on button "Sim" at bounding box center [483, 394] width 75 height 36
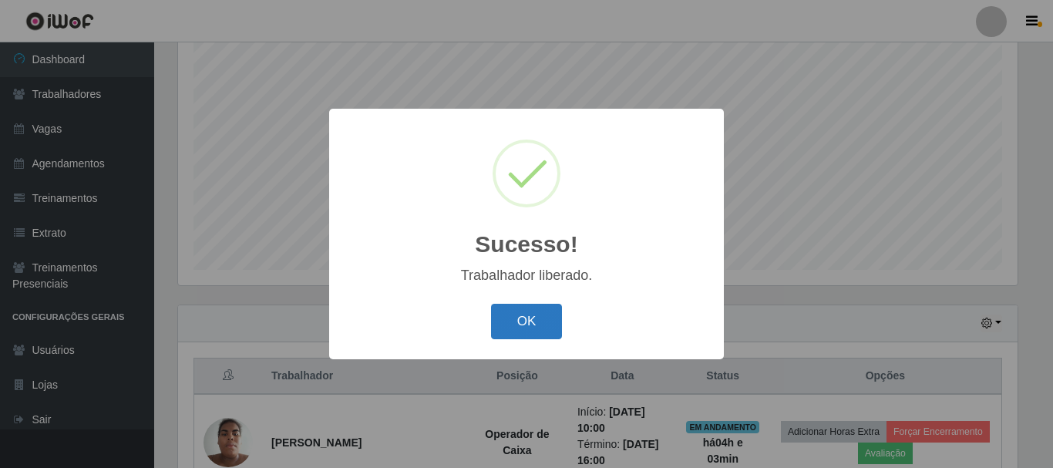
click at [506, 318] on button "OK" at bounding box center [527, 322] width 72 height 36
